Goal: Complete application form: Complete application form

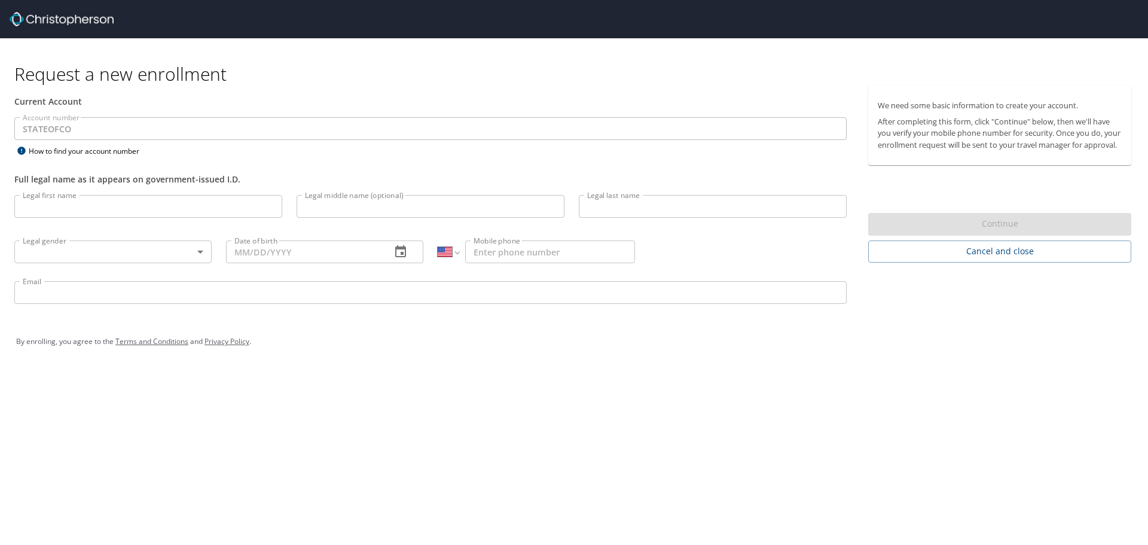
select select "US"
click at [158, 213] on input "Legal first name" at bounding box center [148, 206] width 268 height 23
type input "[PERSON_NAME]"
click at [134, 246] on body "Request a new enrollment Current Account Account number STATEOFCO Account numbe…" at bounding box center [574, 272] width 1148 height 545
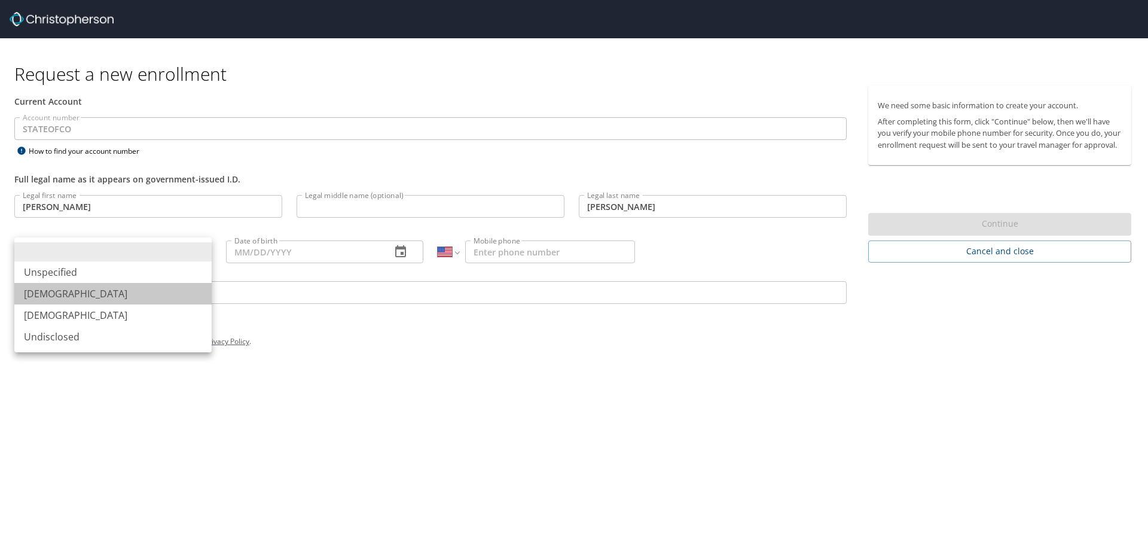
click at [108, 297] on li "[DEMOGRAPHIC_DATA]" at bounding box center [112, 294] width 197 height 22
type input "[DEMOGRAPHIC_DATA]"
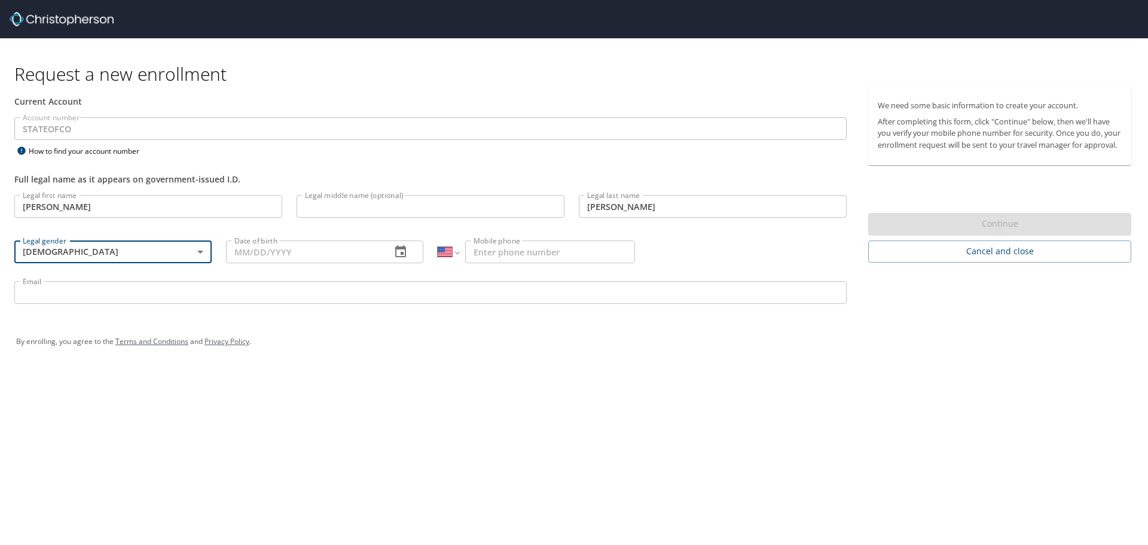
click at [258, 249] on input "Date of birth" at bounding box center [303, 251] width 155 height 23
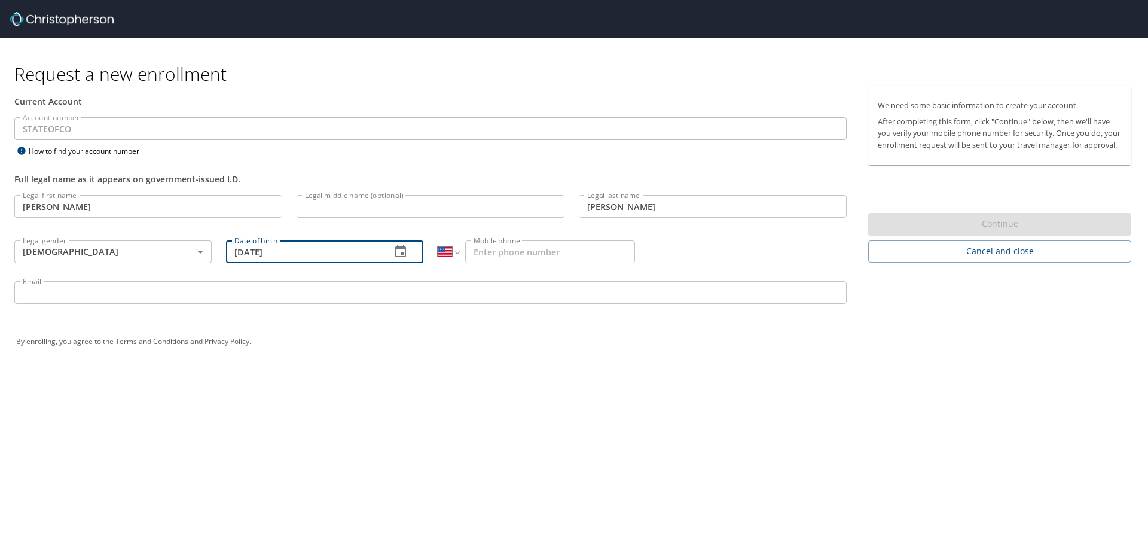
type input "[DATE]"
click at [522, 255] on input "Mobile phone" at bounding box center [550, 251] width 170 height 23
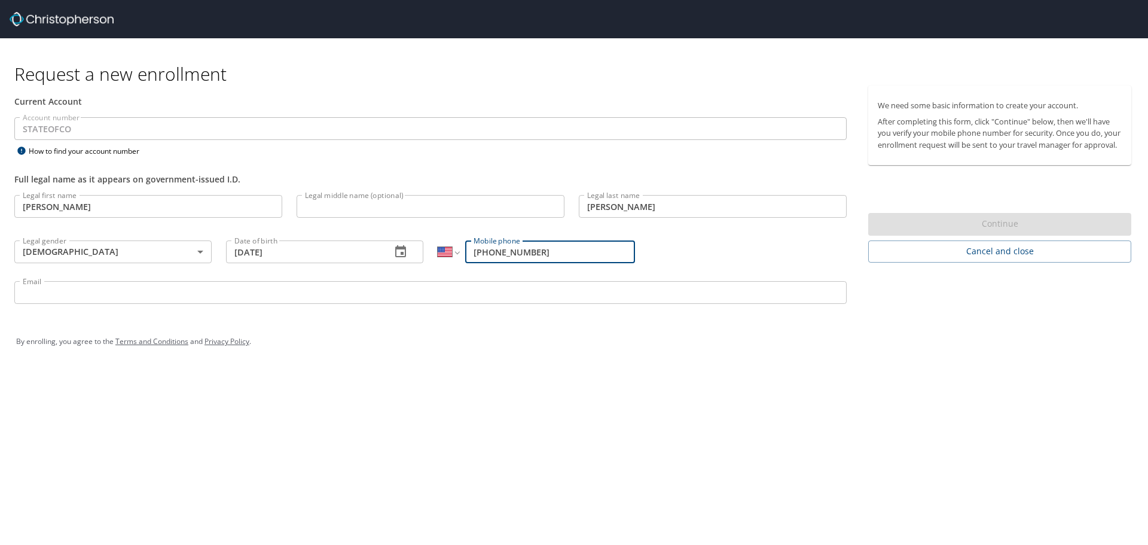
type input "[PHONE_NUMBER]"
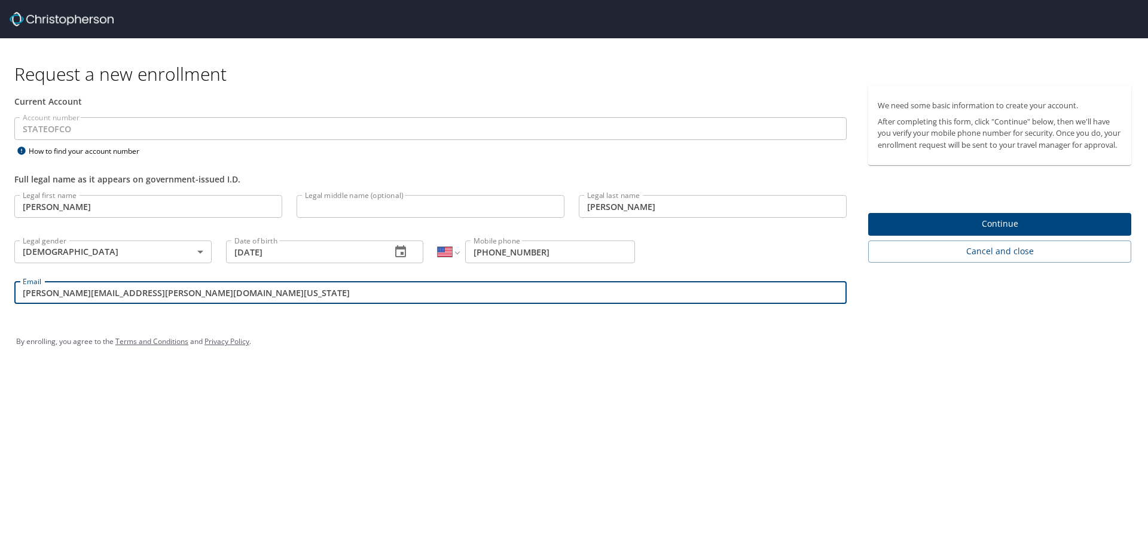
type input "[PERSON_NAME][EMAIL_ADDRESS][PERSON_NAME][DOMAIN_NAME][US_STATE]"
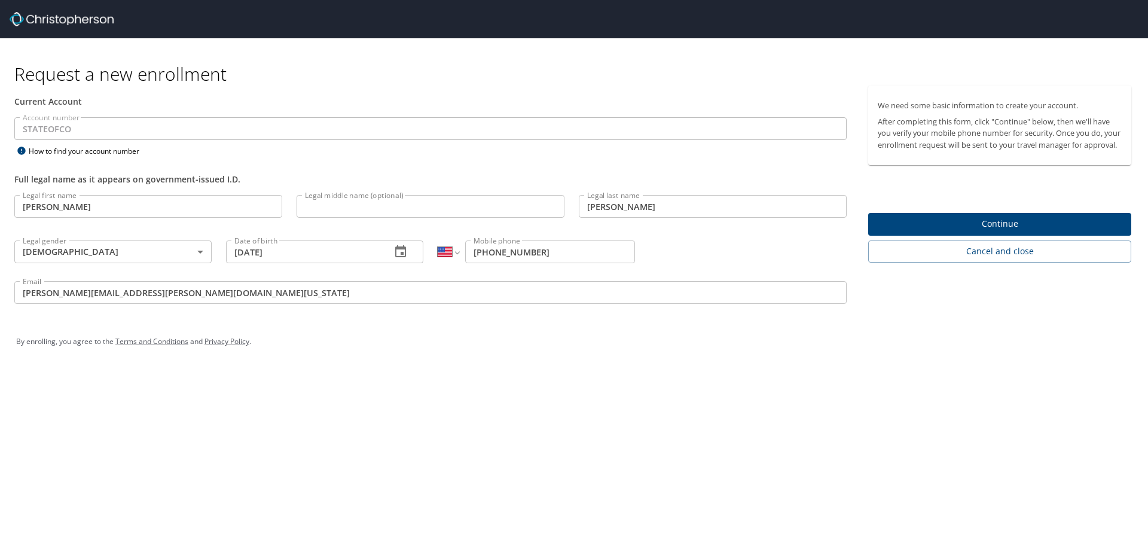
click at [562, 399] on div "Request a new enrollment Current Account Account number STATEOFCO Account numbe…" at bounding box center [574, 272] width 1148 height 545
click at [952, 230] on span "Continue" at bounding box center [1000, 223] width 244 height 15
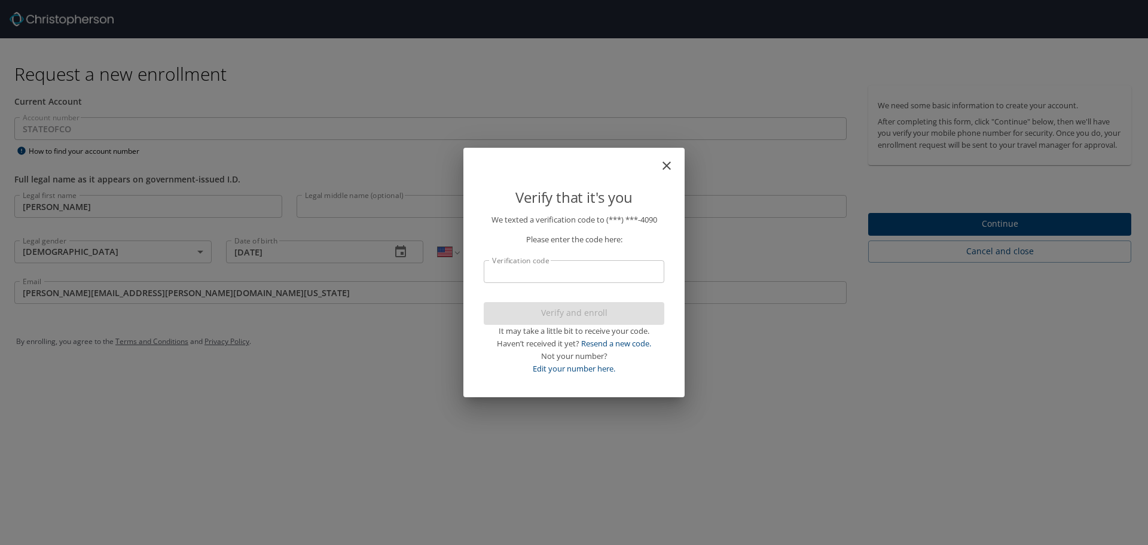
click at [614, 273] on input "Verification code" at bounding box center [574, 271] width 181 height 23
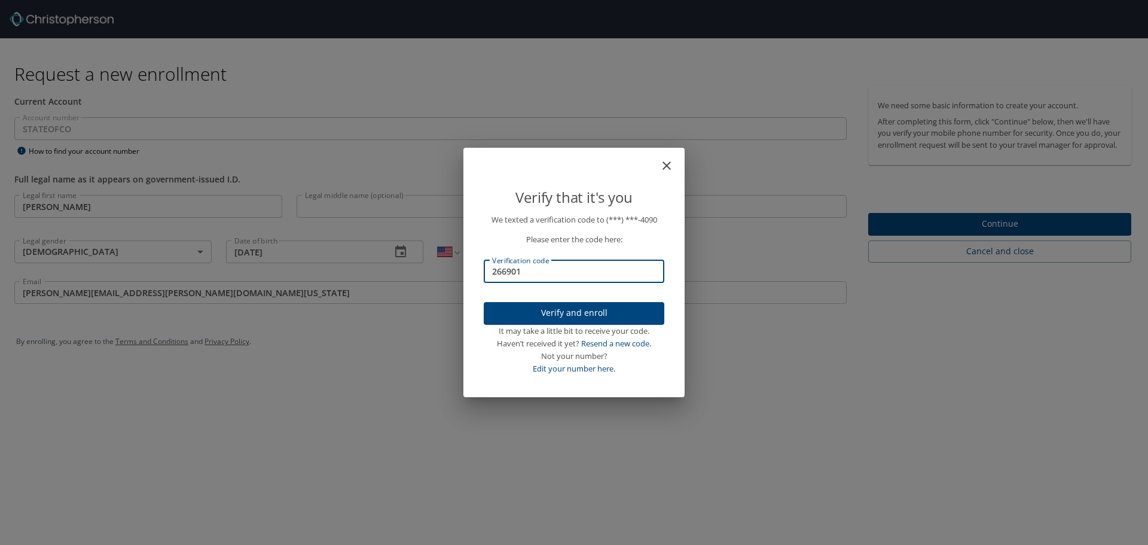
type input "266901"
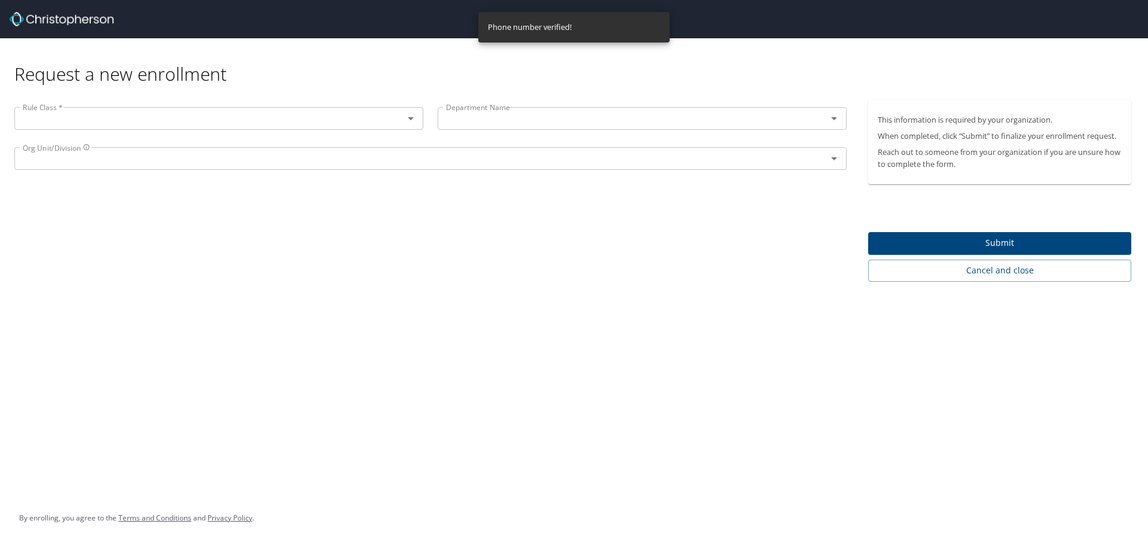
click at [228, 111] on input "text" at bounding box center [201, 119] width 367 height 16
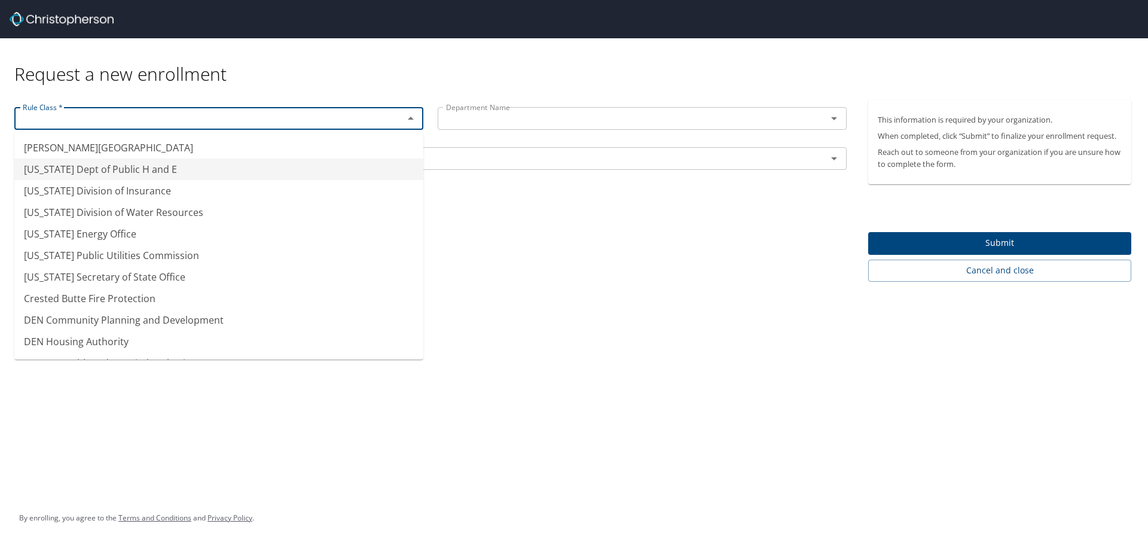
click at [150, 176] on li "Colorado Dept of Public H and E" at bounding box center [218, 169] width 409 height 22
type input "Colorado Dept of Public H and E"
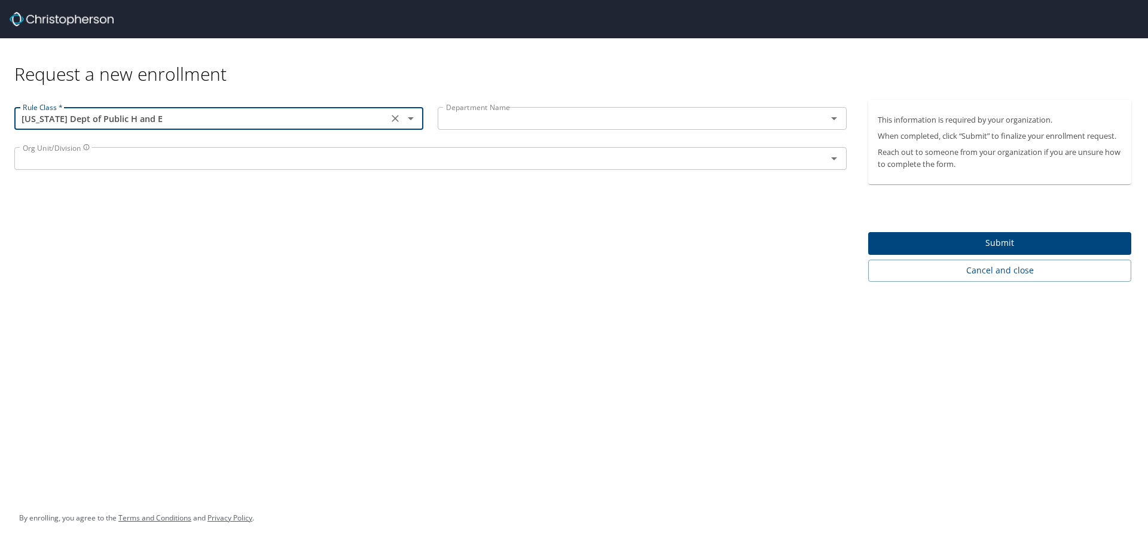
click at [500, 123] on input "text" at bounding box center [624, 119] width 367 height 16
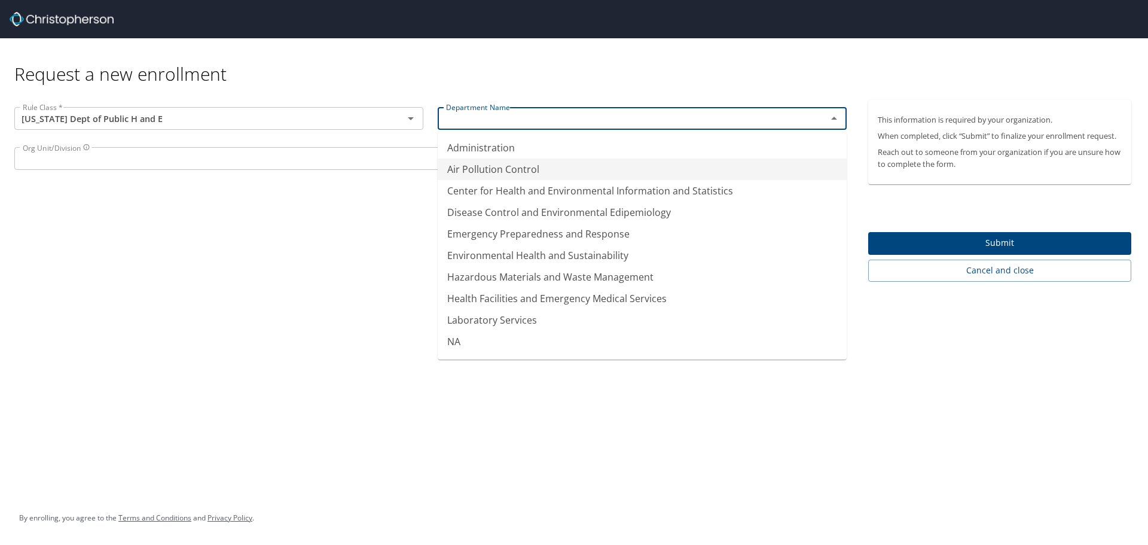
click at [514, 175] on li "Air Pollution Control" at bounding box center [642, 169] width 409 height 22
type input "Air Pollution Control"
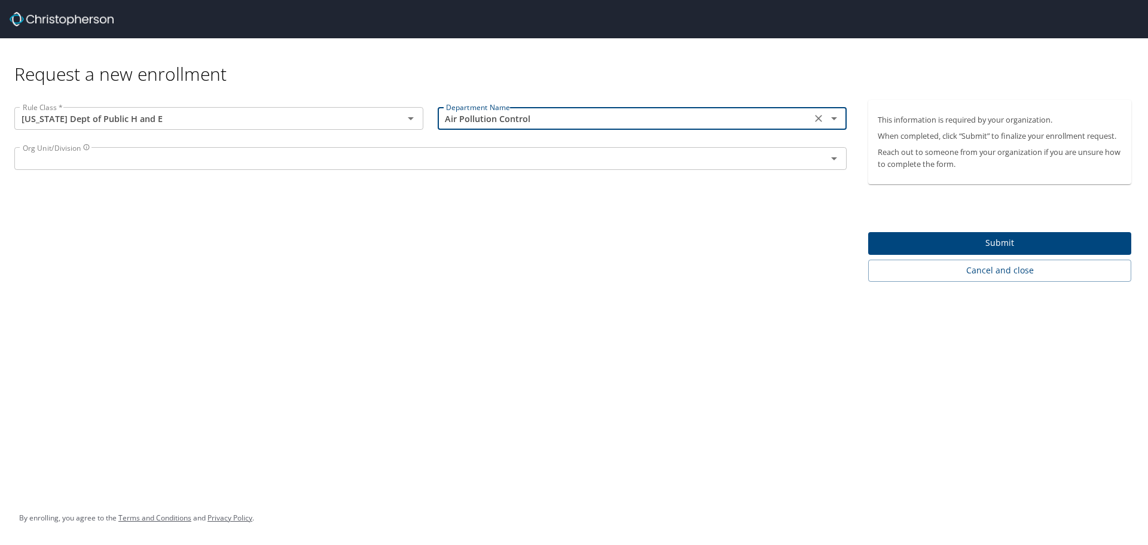
click at [242, 163] on input "text" at bounding box center [413, 159] width 790 height 16
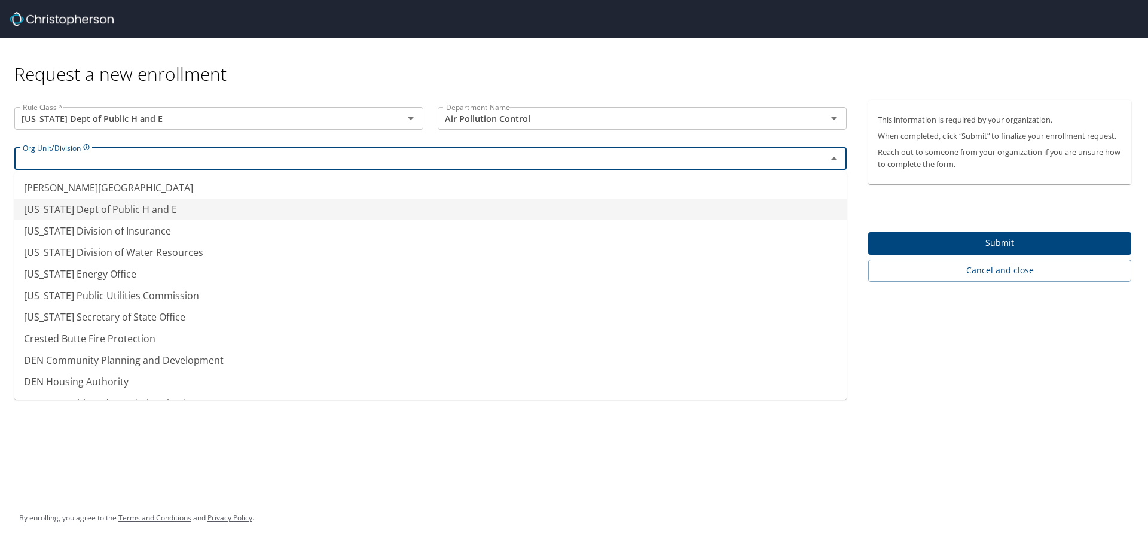
click at [136, 201] on li "Colorado Dept of Public H and E" at bounding box center [430, 210] width 832 height 22
type input "Colorado Dept of Public H and E"
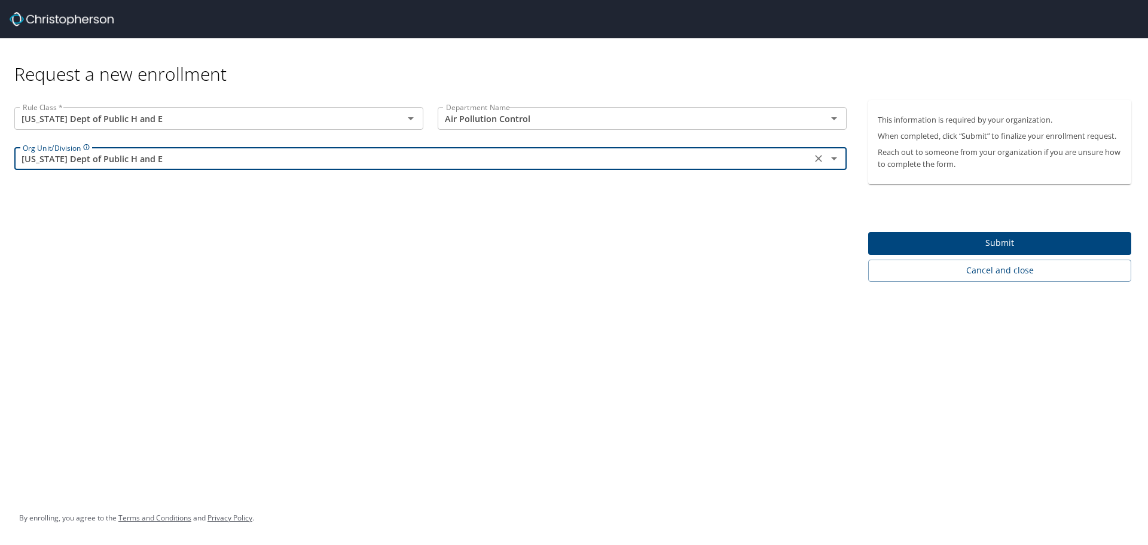
click at [899, 243] on span "Submit" at bounding box center [1000, 243] width 244 height 15
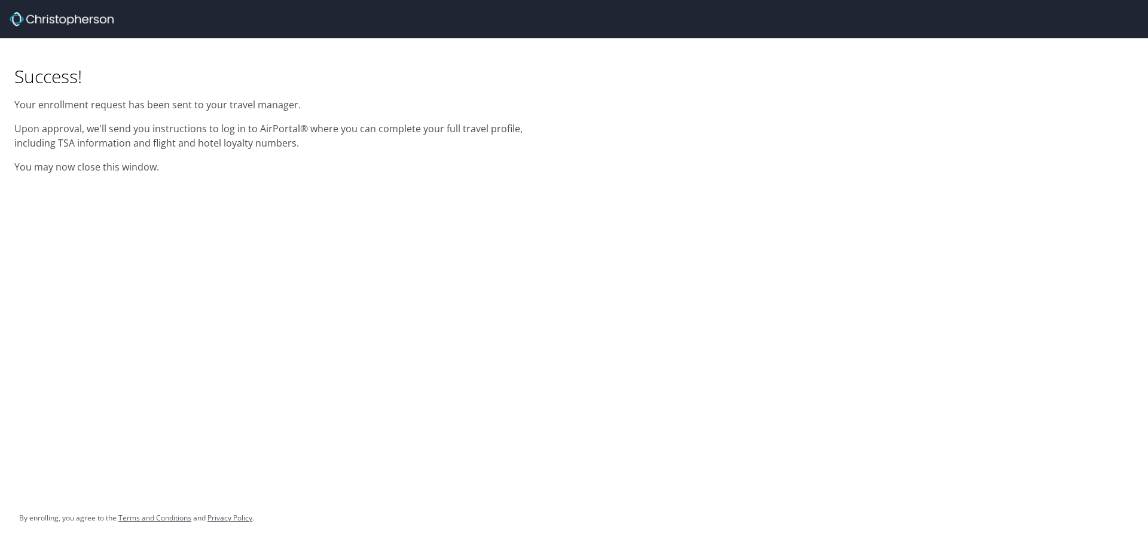
click at [250, 122] on p "Upon approval, we'll send you instructions to log in to AirPortal® where you ca…" at bounding box center [286, 135] width 545 height 29
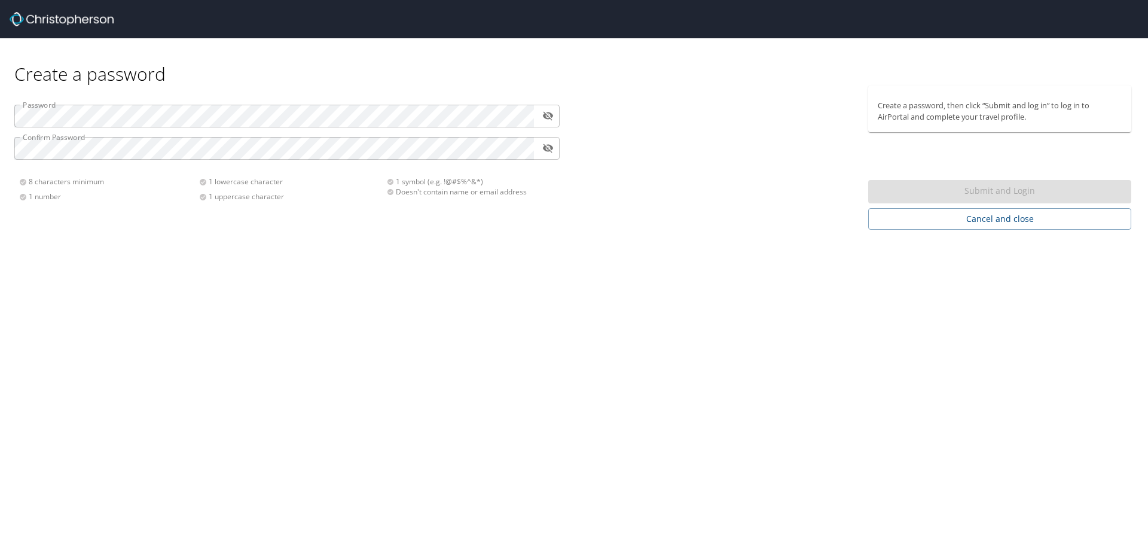
click at [676, 113] on div at bounding box center [717, 157] width 287 height 144
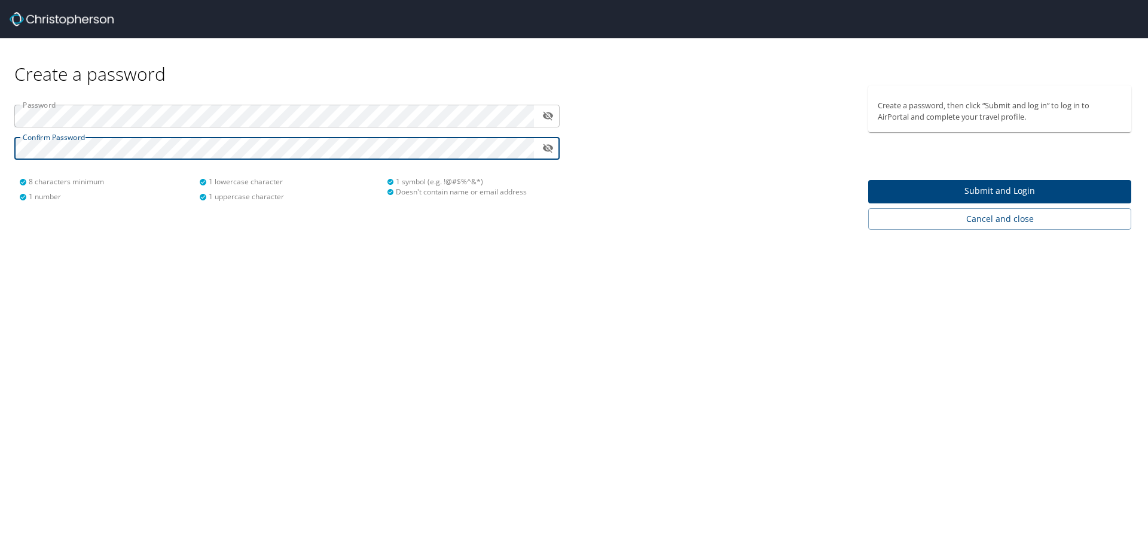
click at [896, 182] on button "Submit and Login" at bounding box center [999, 191] width 263 height 23
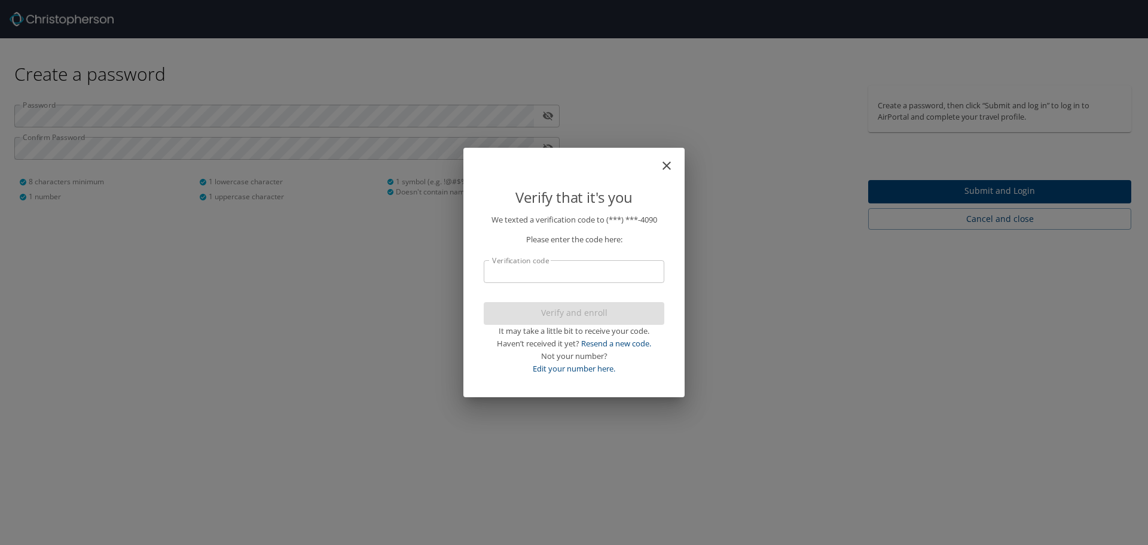
click at [571, 258] on p "We texted a verification code to (***) ***- 4090 Please enter the code here: Ve…" at bounding box center [574, 293] width 181 height 161
click at [571, 270] on input "Verification code" at bounding box center [574, 271] width 181 height 23
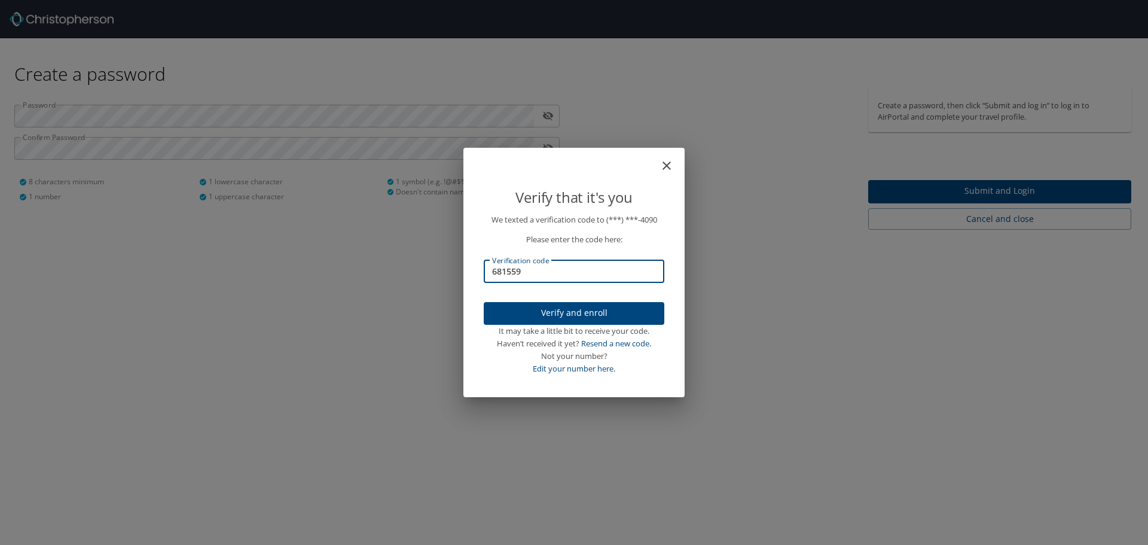
type input "681559"
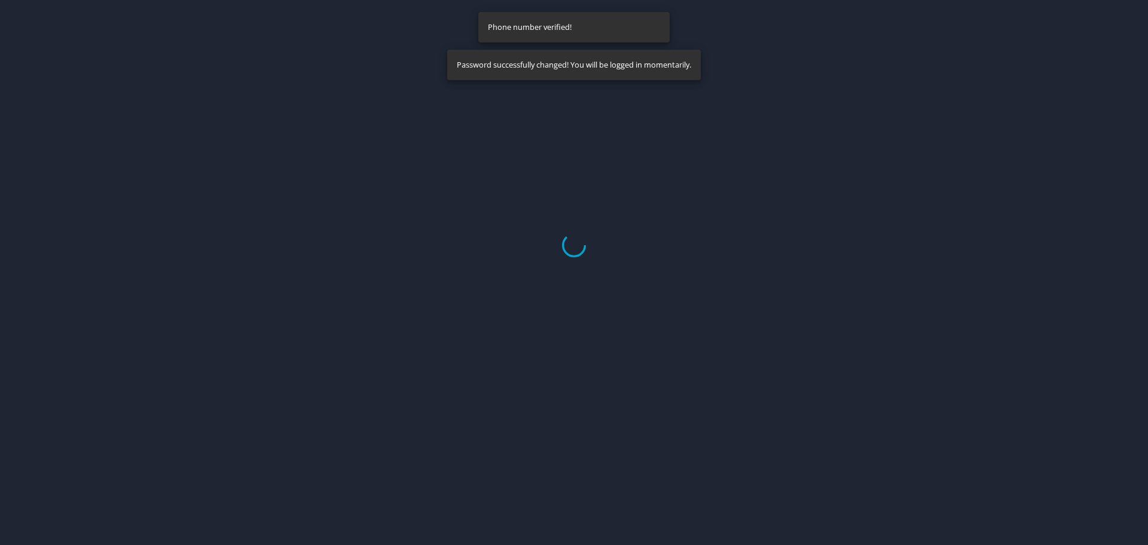
select select "US"
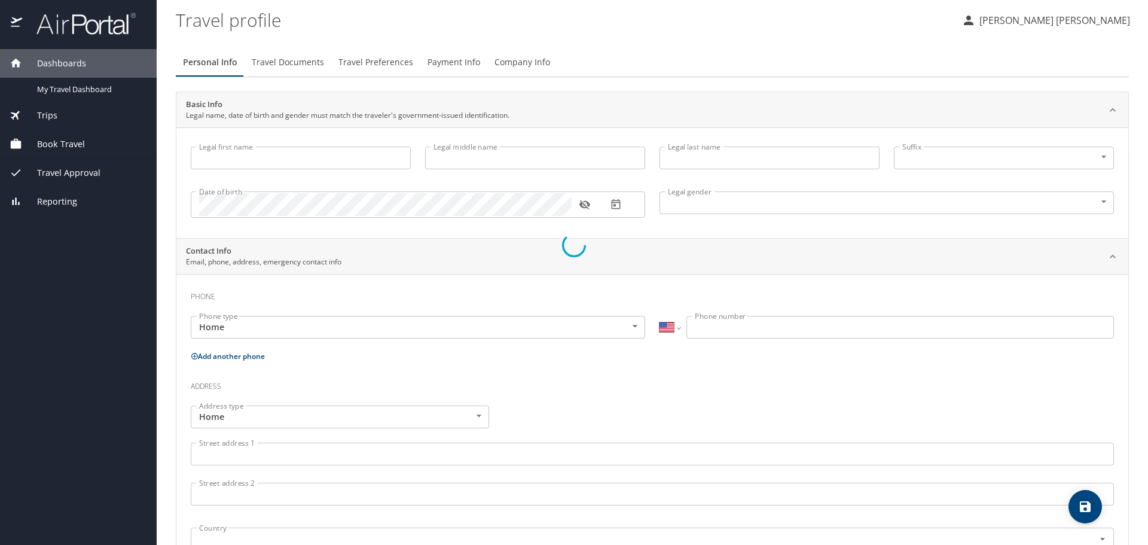
type input "[PERSON_NAME]"
type input "[DEMOGRAPHIC_DATA]"
select select "US"
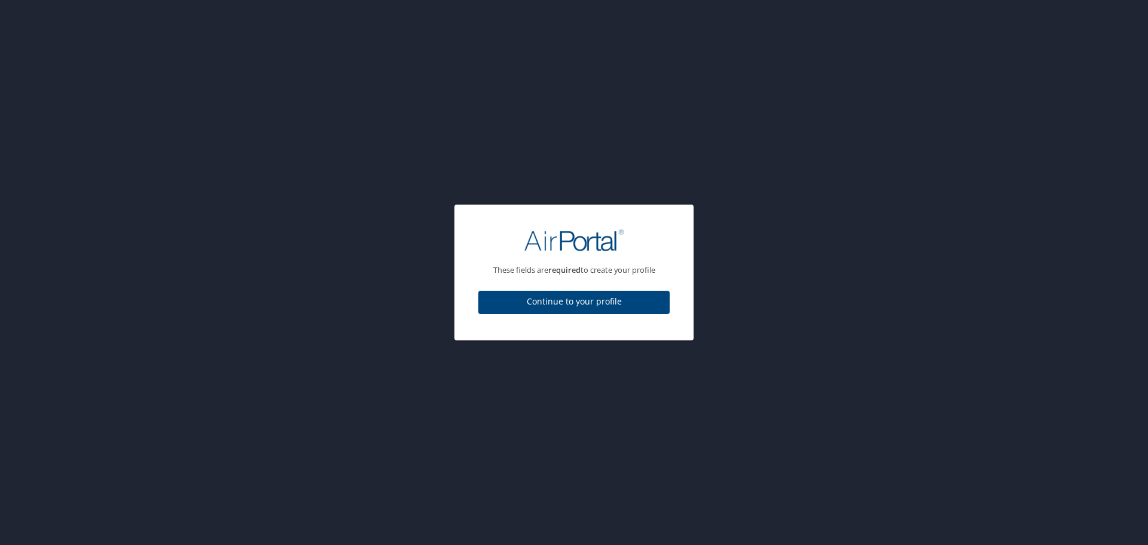
click at [647, 304] on span "Continue to your profile" at bounding box center [574, 301] width 172 height 15
select select "US"
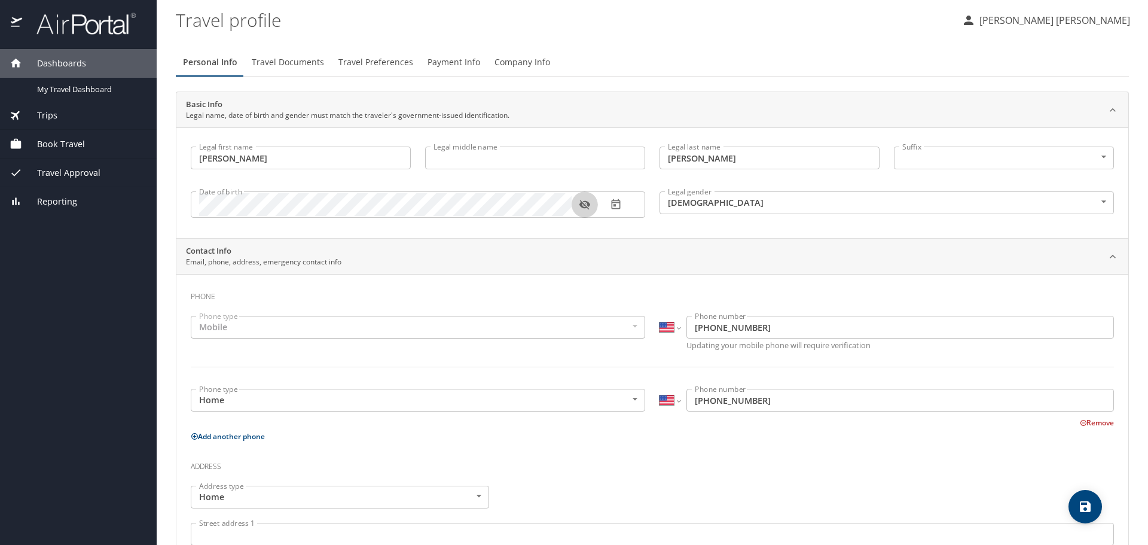
click at [580, 207] on icon "button" at bounding box center [585, 205] width 12 height 12
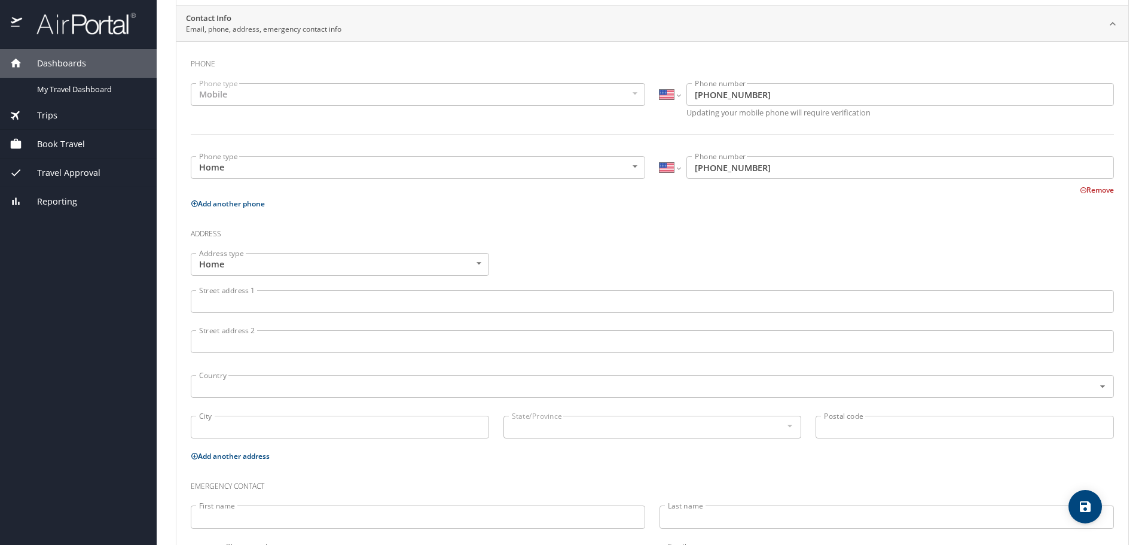
scroll to position [296, 0]
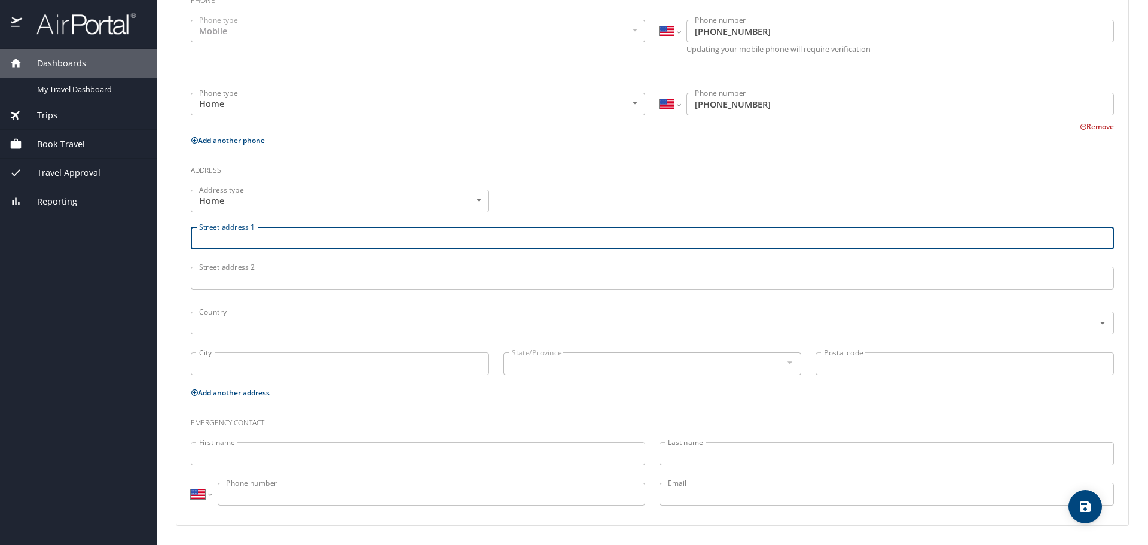
click at [339, 236] on input "Street address 1" at bounding box center [652, 238] width 923 height 23
type input "1257 Gay Street"
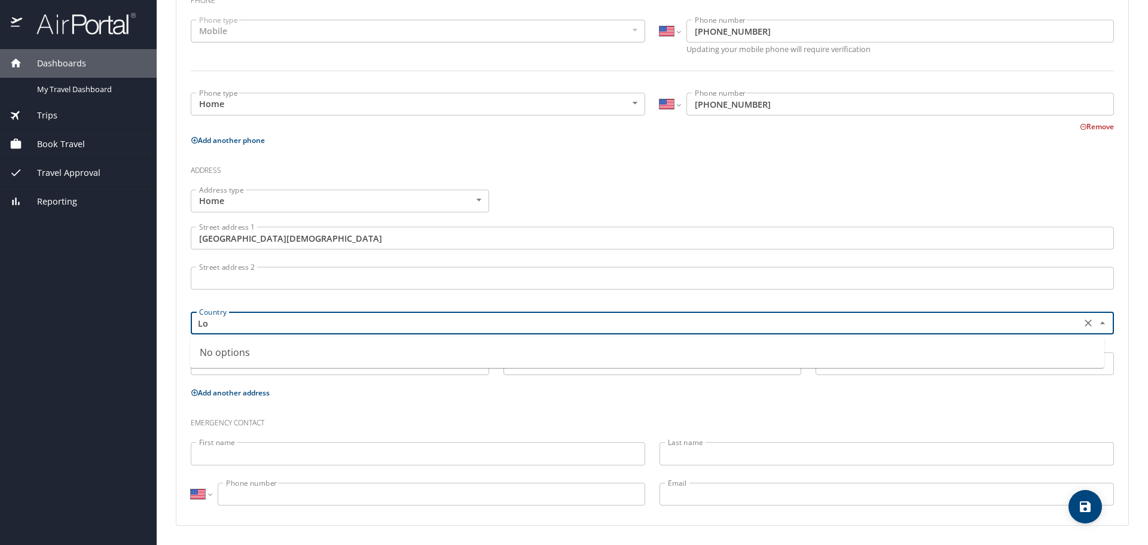
type input "L"
type input "Y"
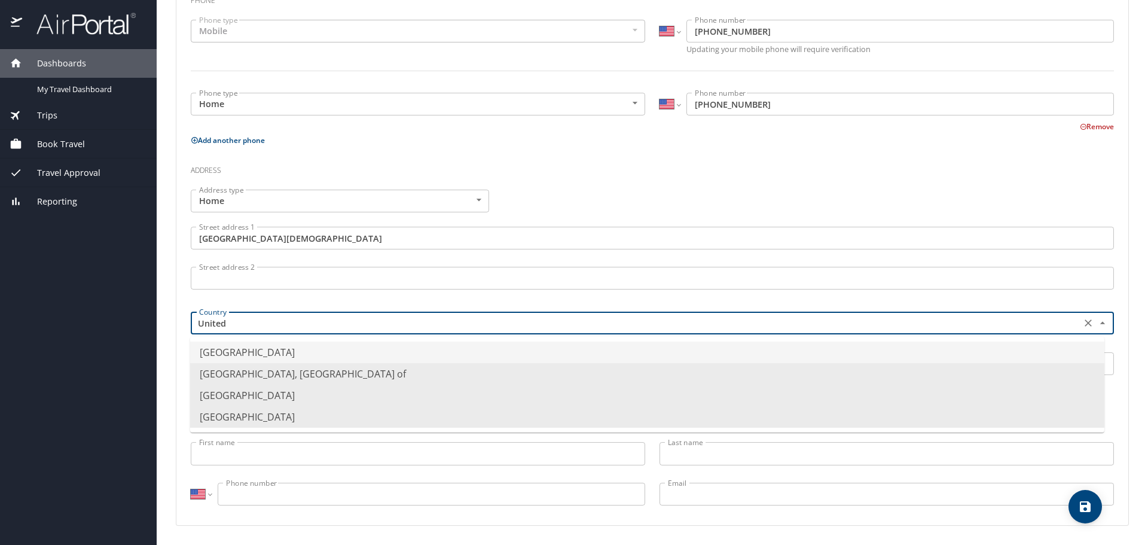
type input "United States of America"
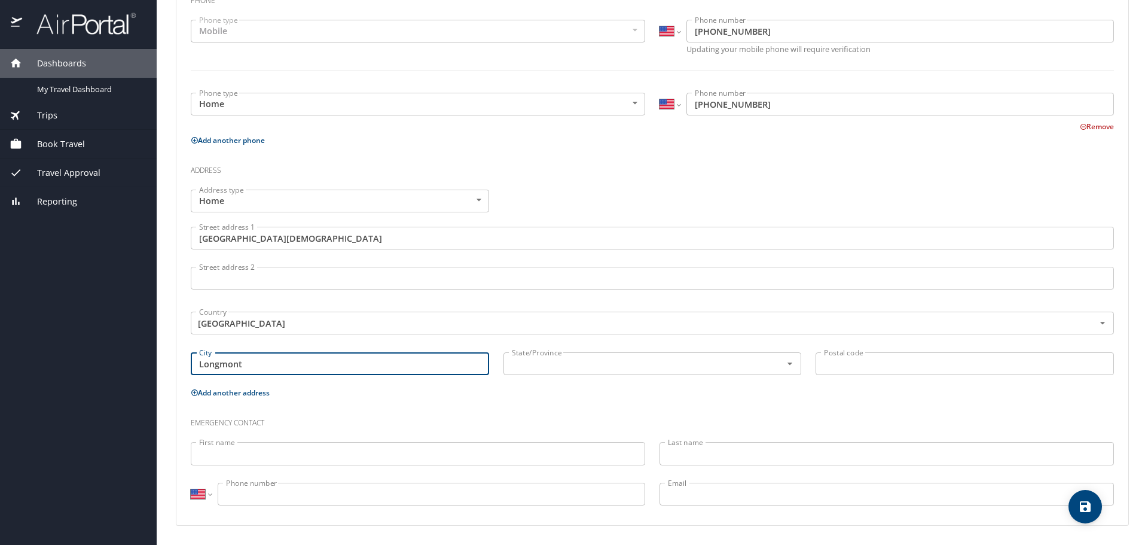
type input "Longmont"
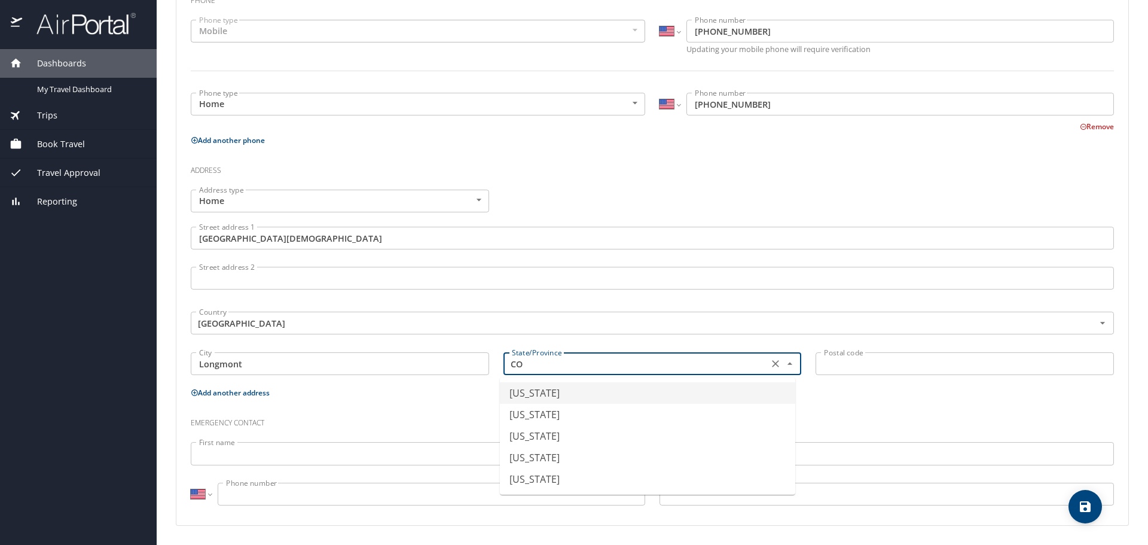
type input "[US_STATE]"
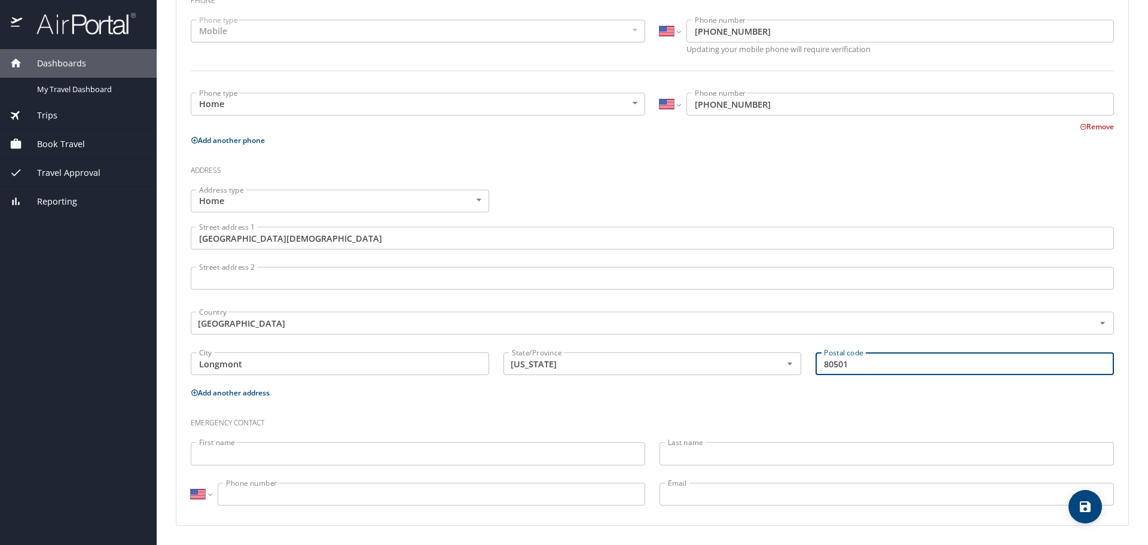
type input "80501"
click at [512, 447] on input "First name" at bounding box center [418, 453] width 454 height 23
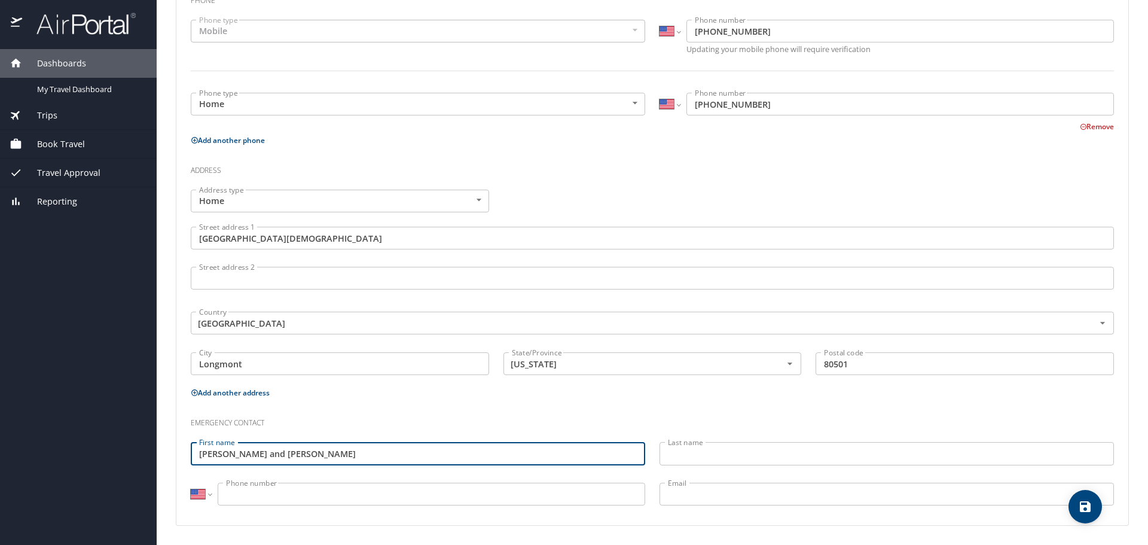
type input "[PERSON_NAME] and [PERSON_NAME]"
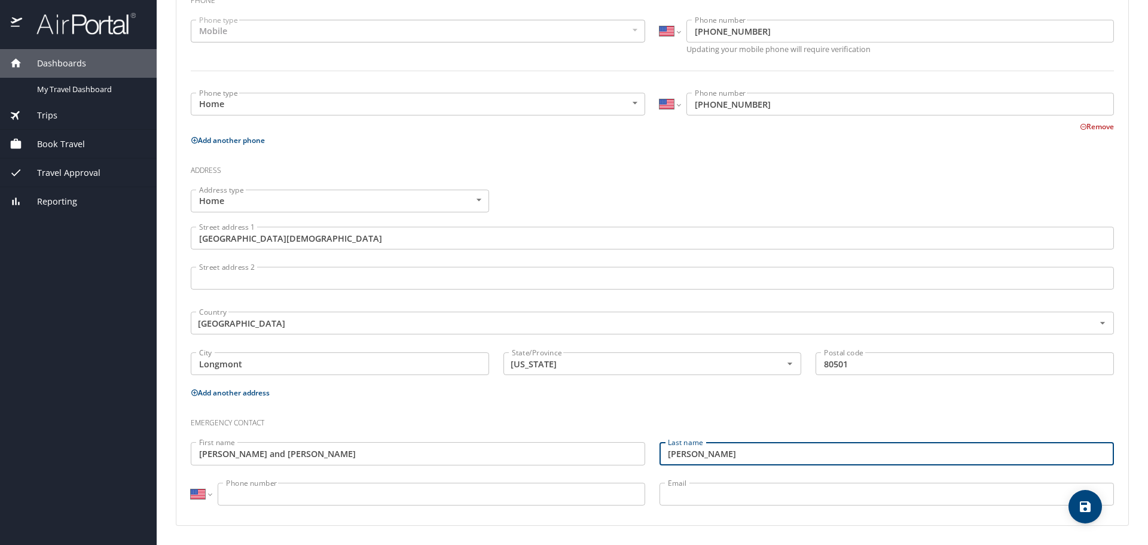
type input "[PERSON_NAME]"
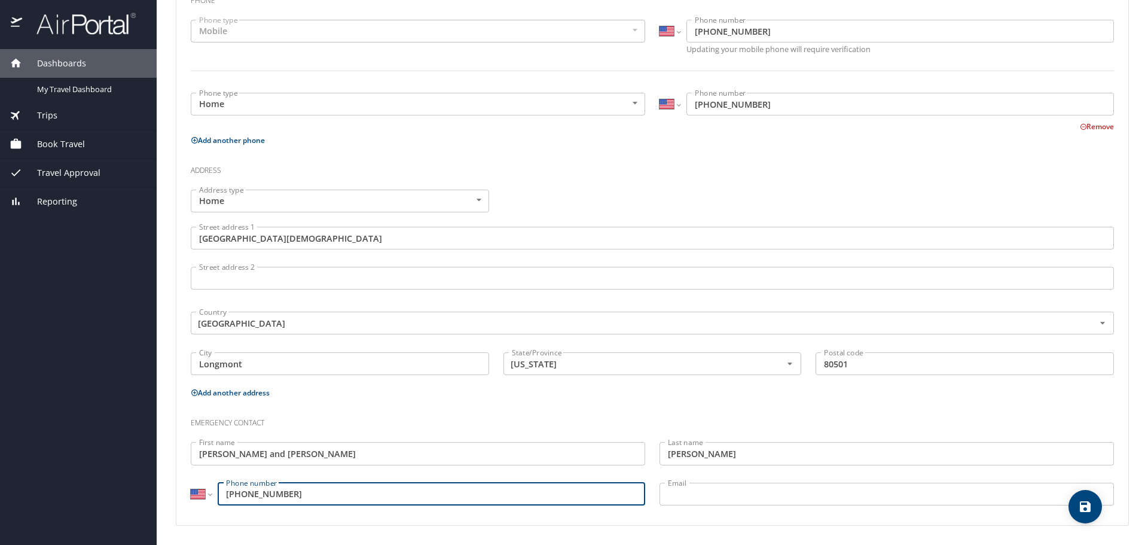
type input "[PHONE_NUMBER]"
click at [1082, 511] on icon "save" at bounding box center [1085, 506] width 11 height 11
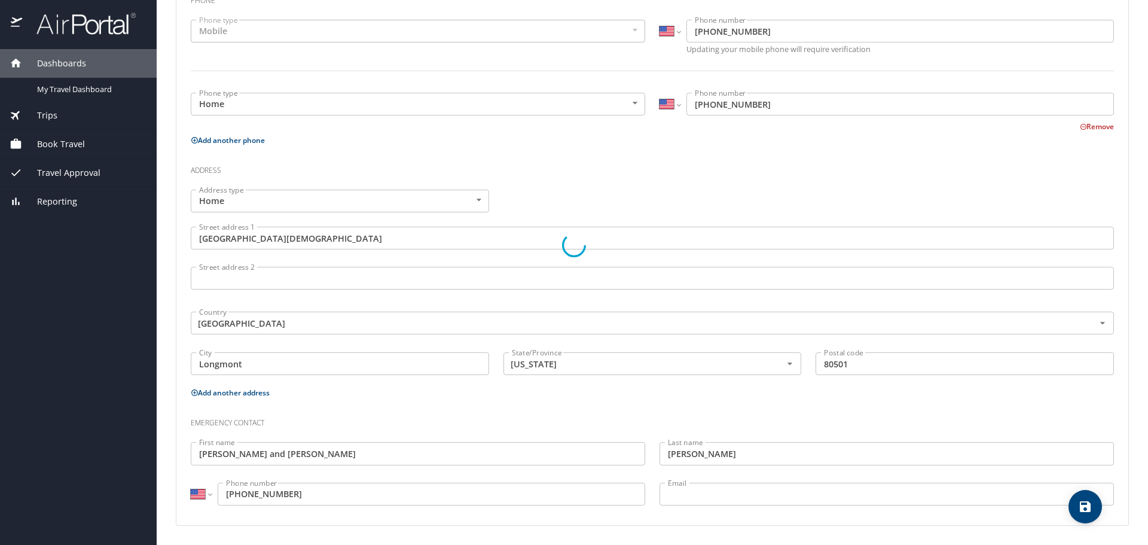
select select "US"
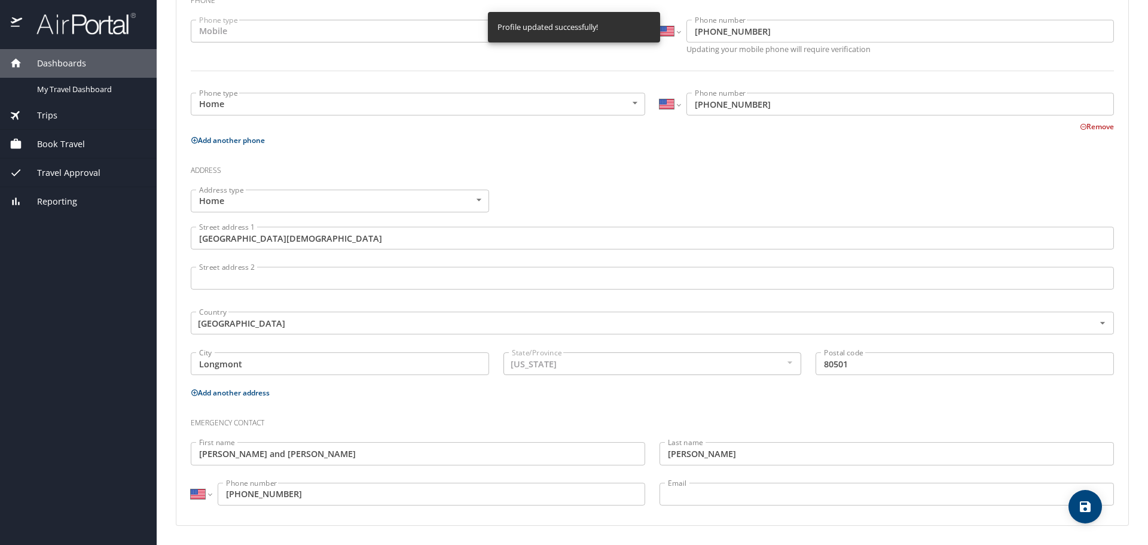
select select "US"
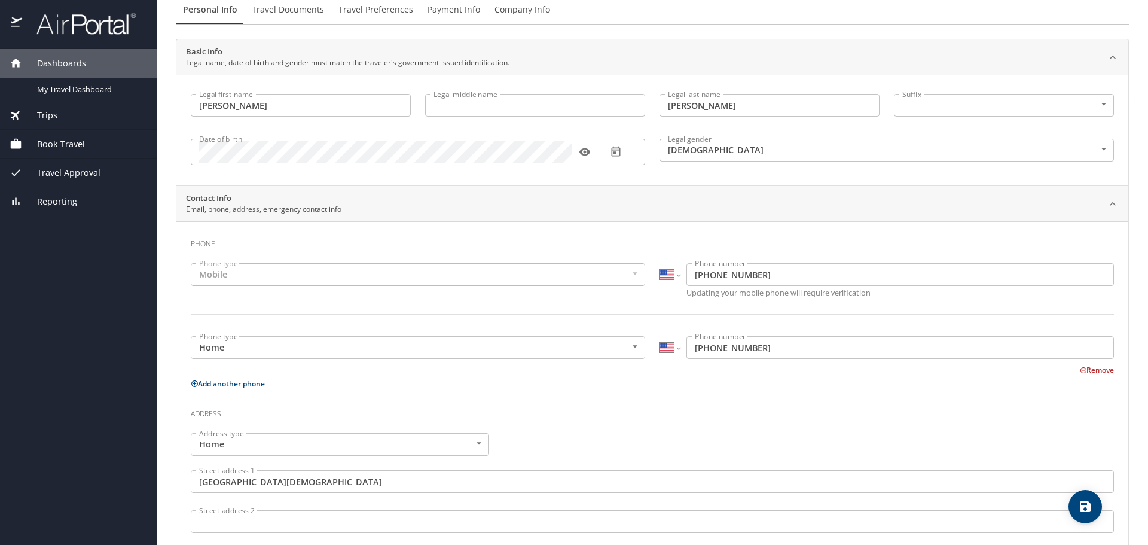
scroll to position [0, 0]
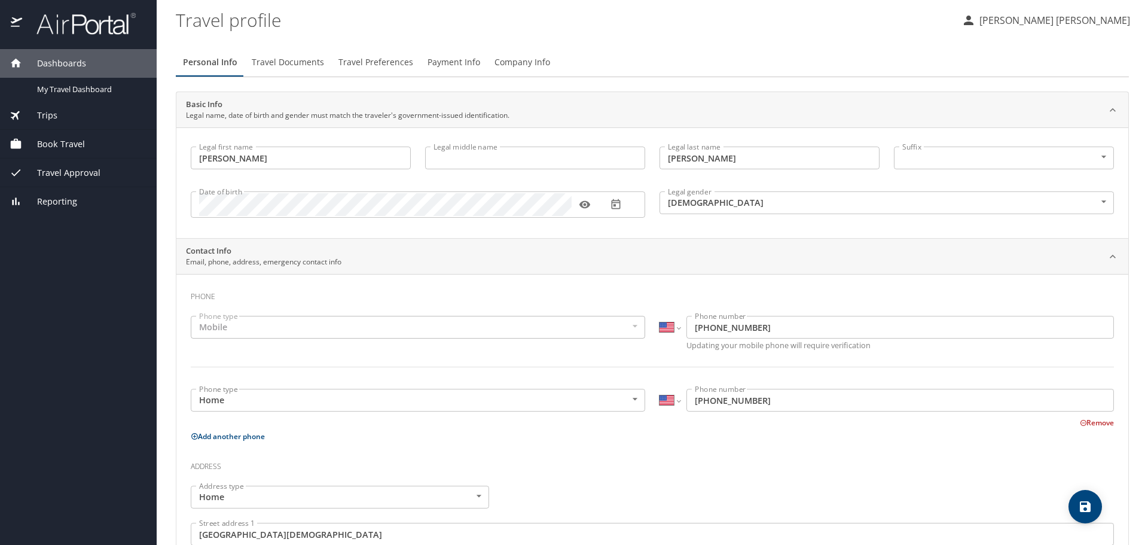
click at [56, 63] on span "Dashboards" at bounding box center [54, 63] width 64 height 13
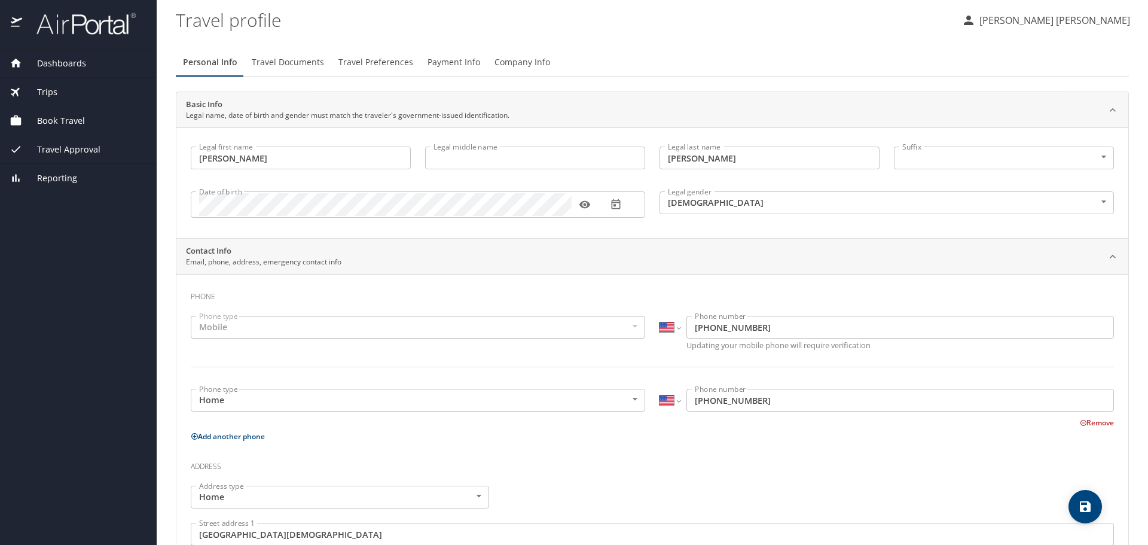
click at [66, 25] on img at bounding box center [79, 23] width 112 height 23
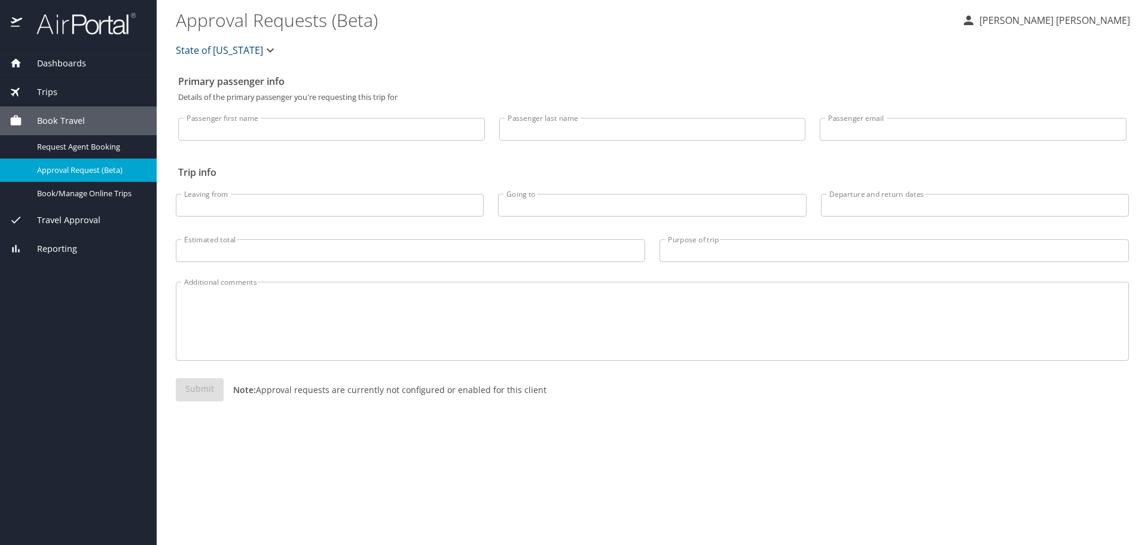
select select "US"
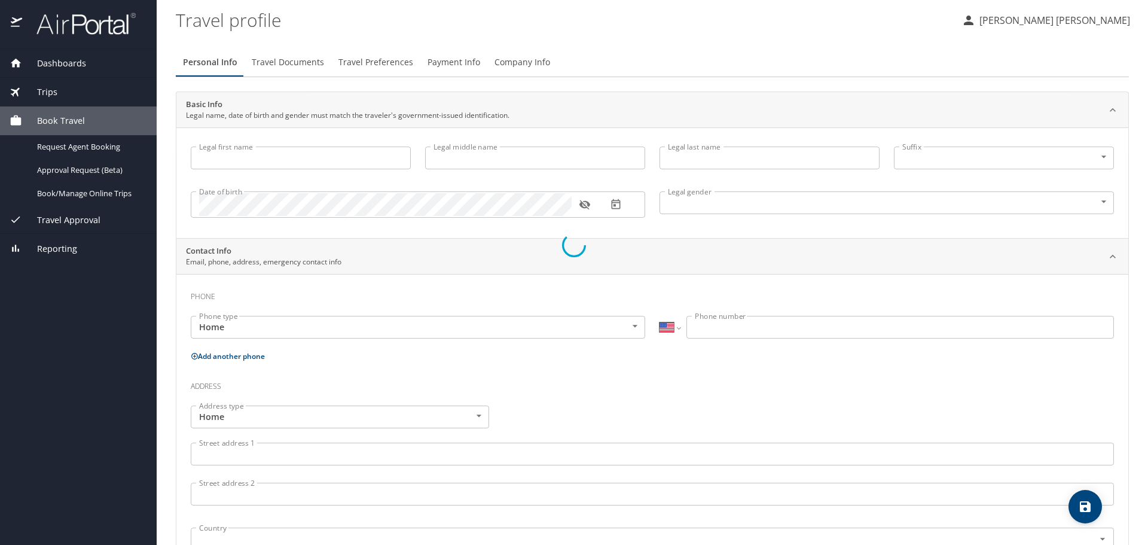
type input "[PERSON_NAME]"
type input "[DEMOGRAPHIC_DATA]"
type input "[PERSON_NAME] and [PERSON_NAME]"
type input "[PERSON_NAME]"
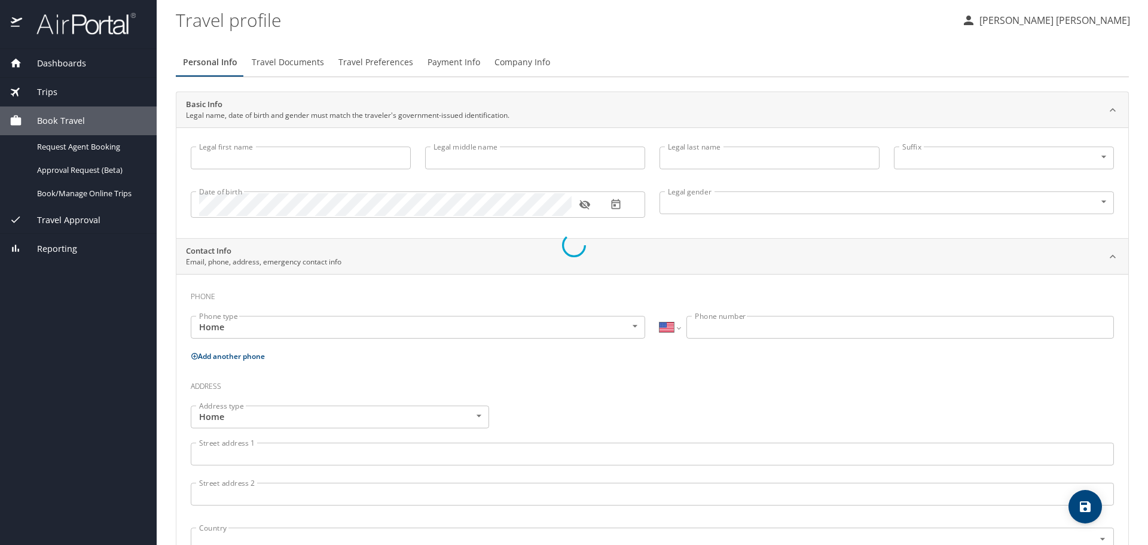
type input "[PHONE_NUMBER]"
select select "US"
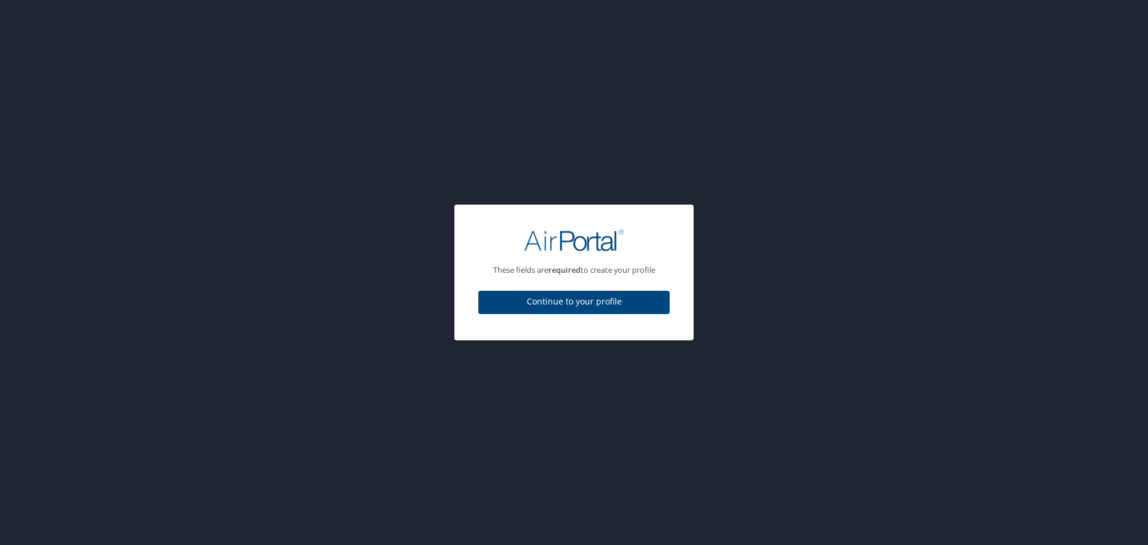
click at [619, 299] on span "Continue to your profile" at bounding box center [574, 301] width 172 height 15
select select "US"
